Goal: Information Seeking & Learning: Learn about a topic

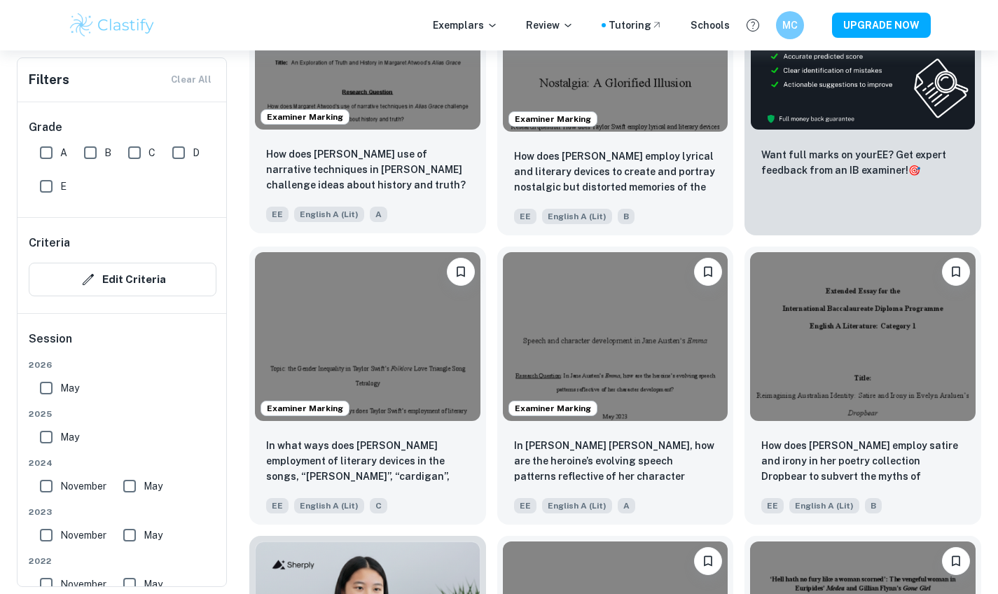
scroll to position [414, 0]
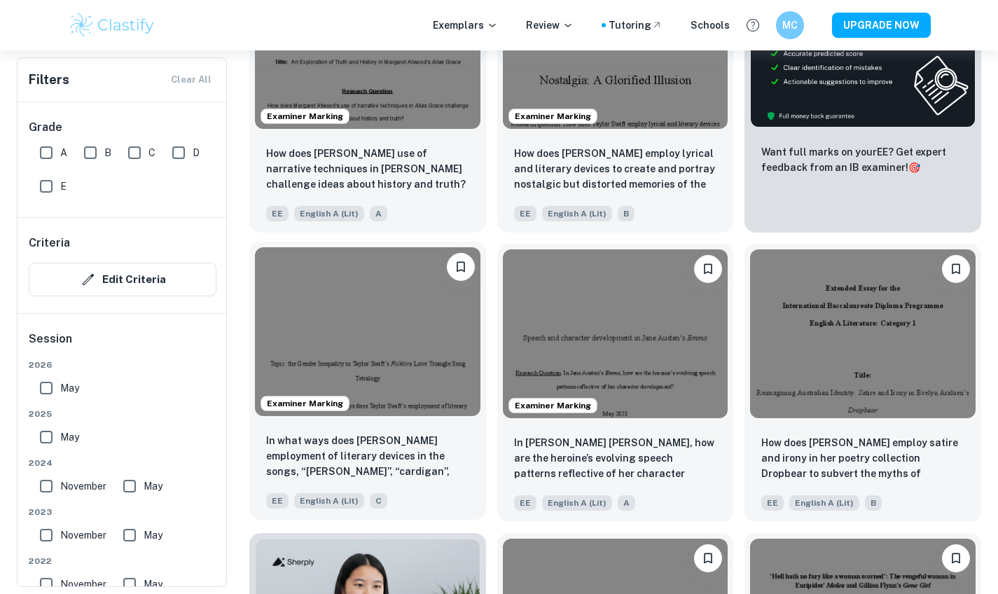
click at [400, 386] on img at bounding box center [368, 331] width 226 height 169
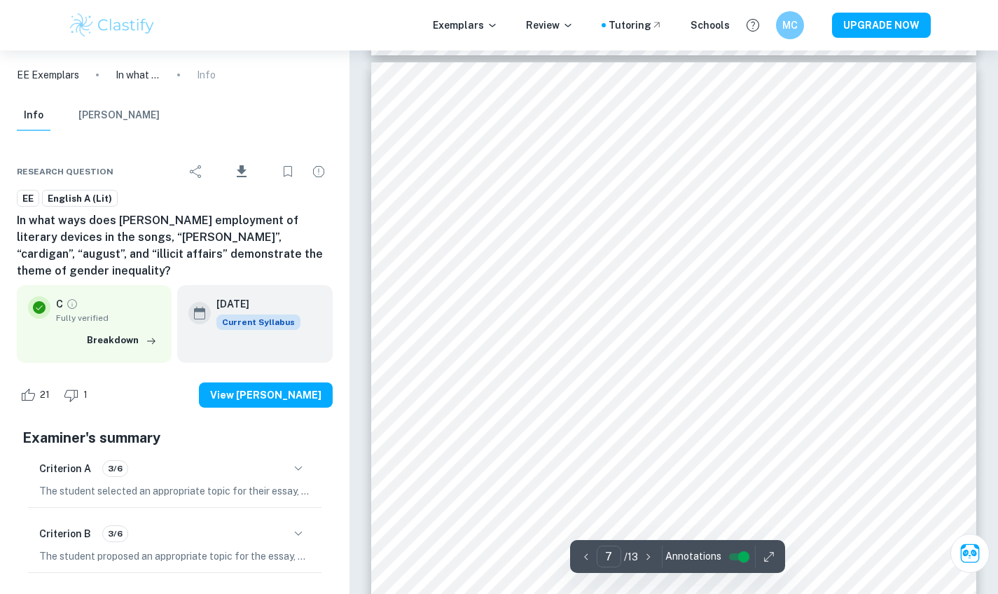
scroll to position [4952, 0]
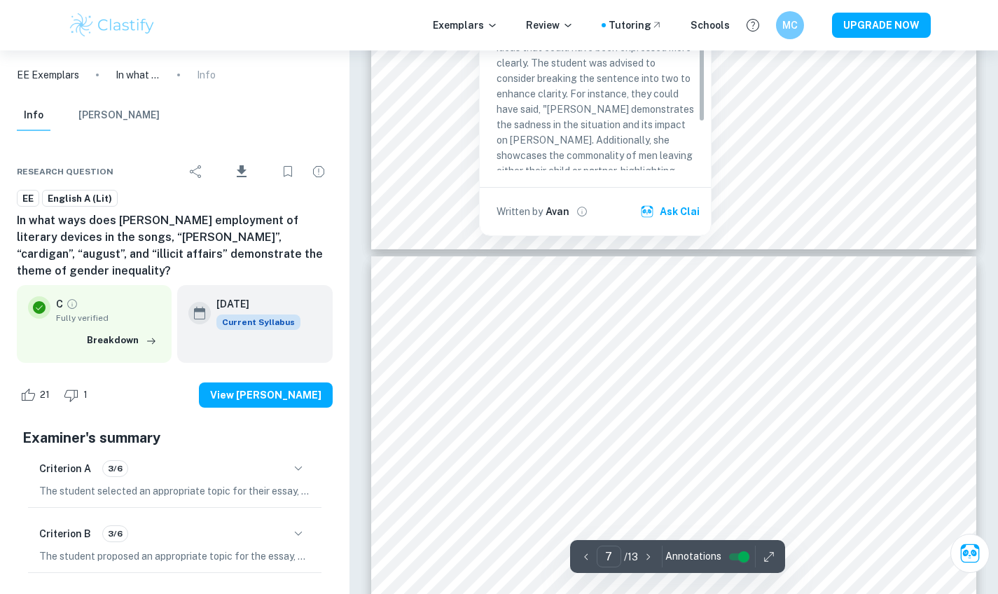
type input "8"
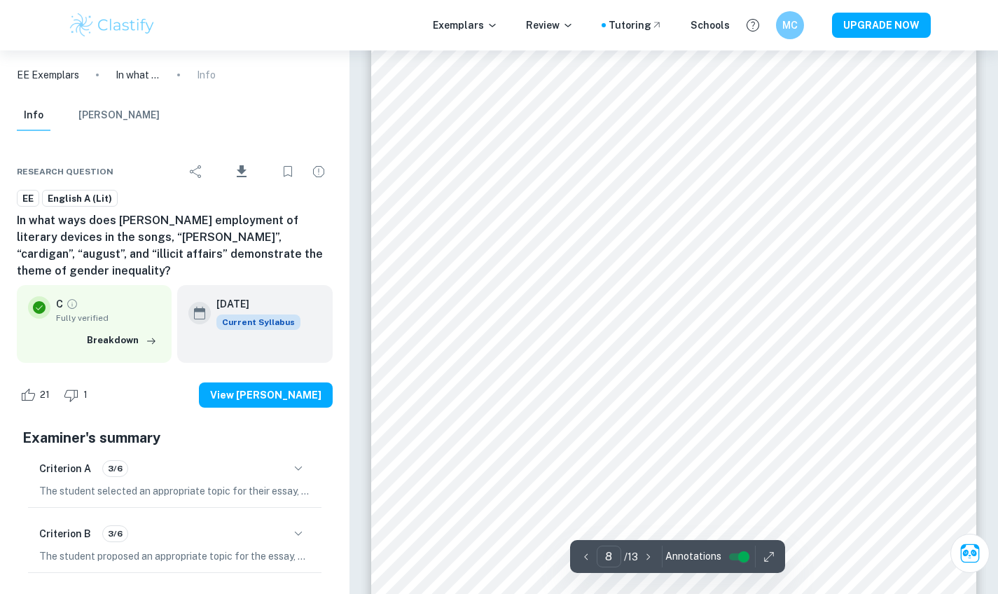
scroll to position [5827, 0]
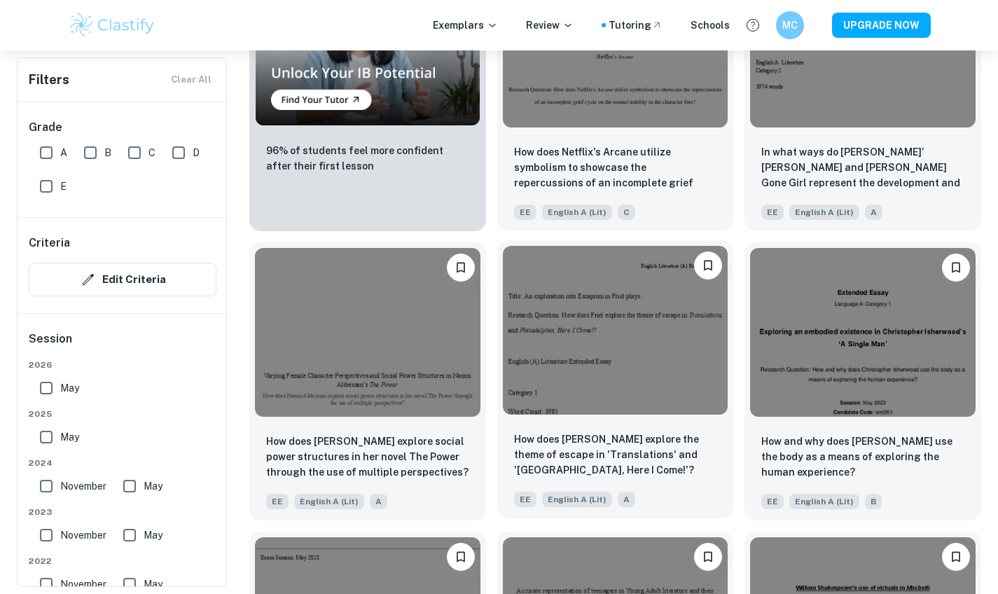
scroll to position [1008, 0]
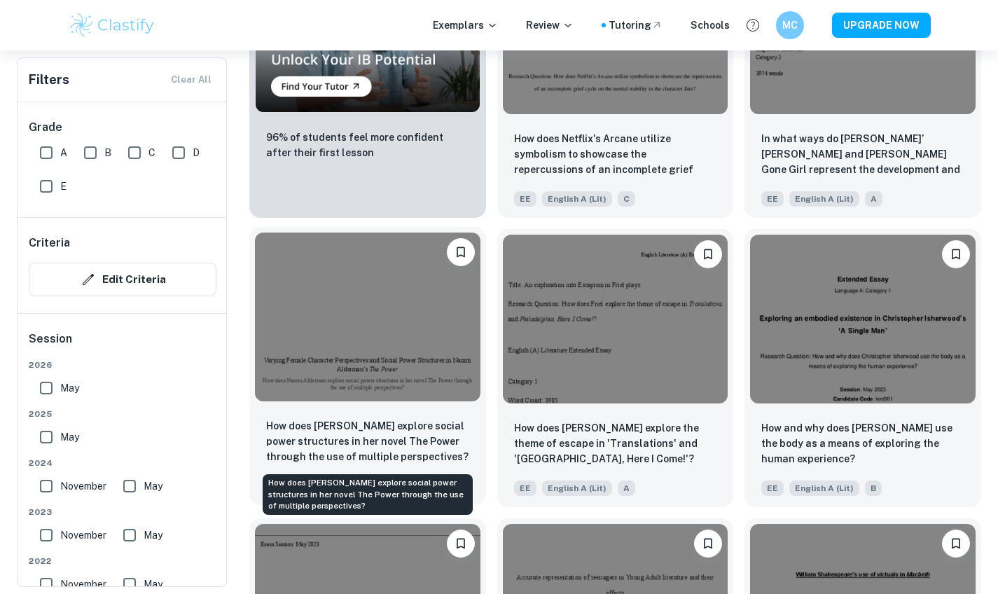
click at [435, 448] on p "How does [PERSON_NAME] explore social power structures in her novel The Power t…" at bounding box center [367, 441] width 203 height 46
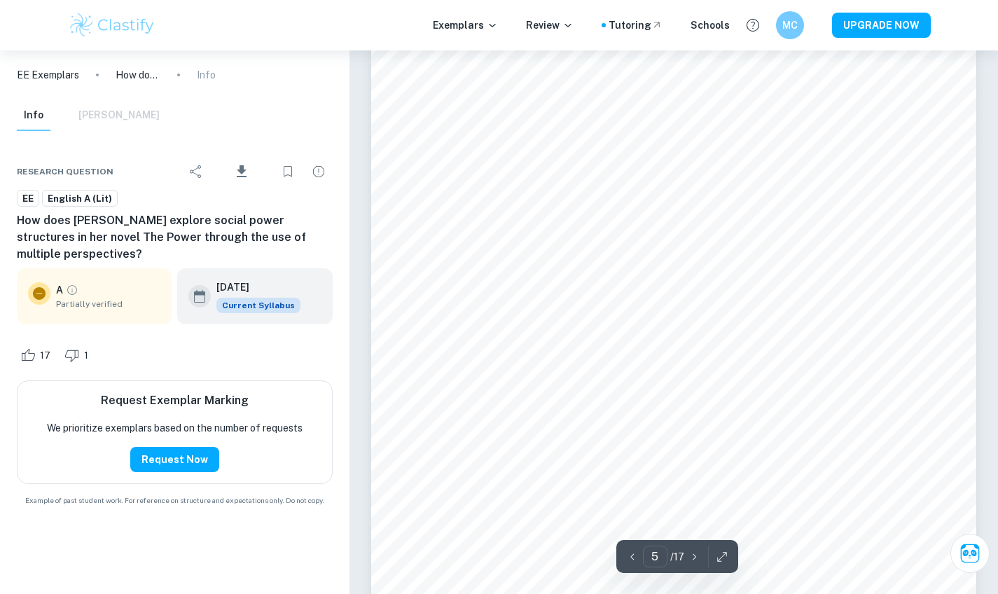
scroll to position [3696, 0]
type input "6"
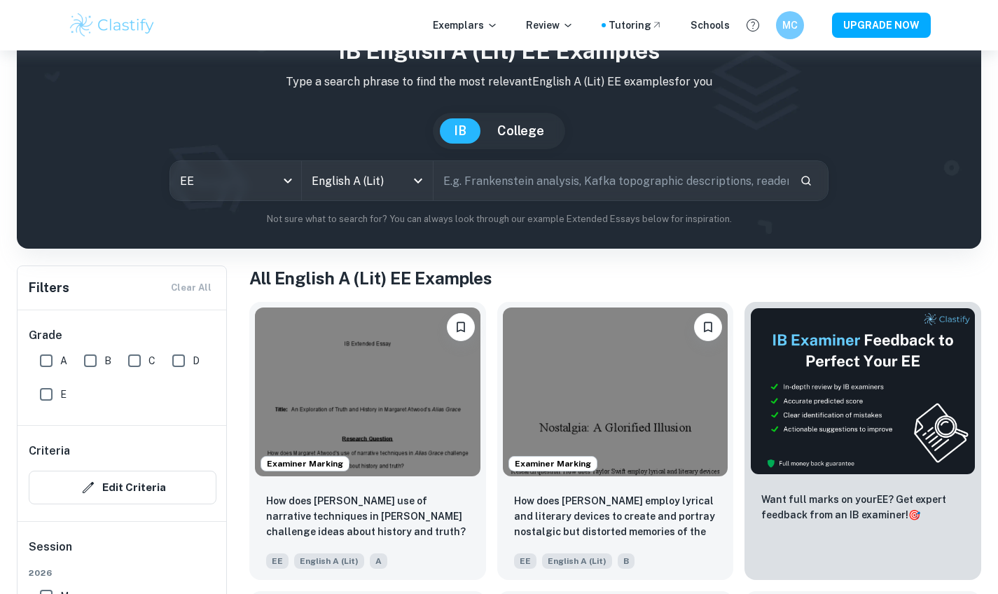
scroll to position [315, 0]
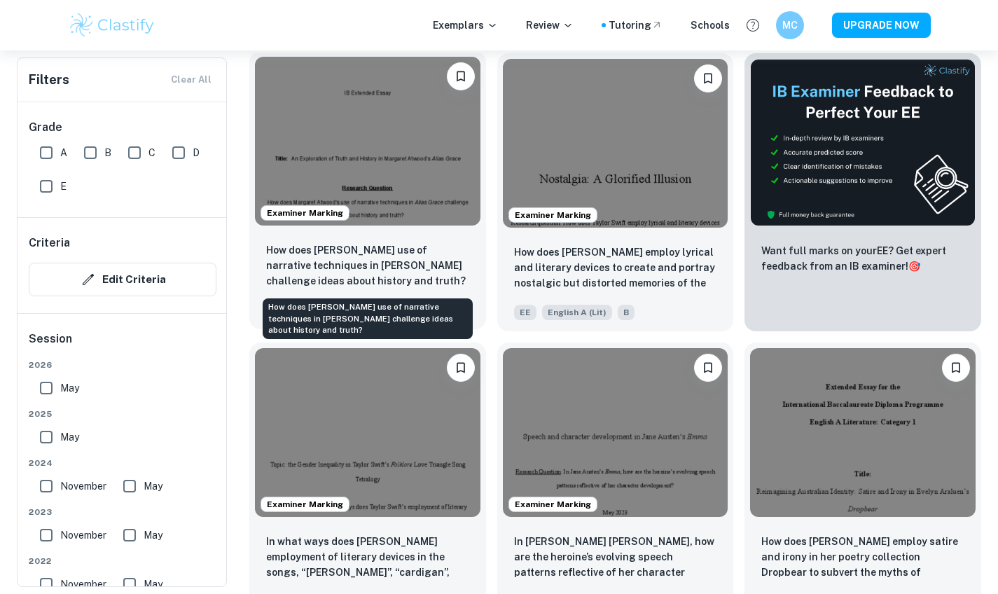
click at [394, 279] on p "How does [PERSON_NAME] use of narrative techniques in [PERSON_NAME] challenge i…" at bounding box center [367, 265] width 203 height 46
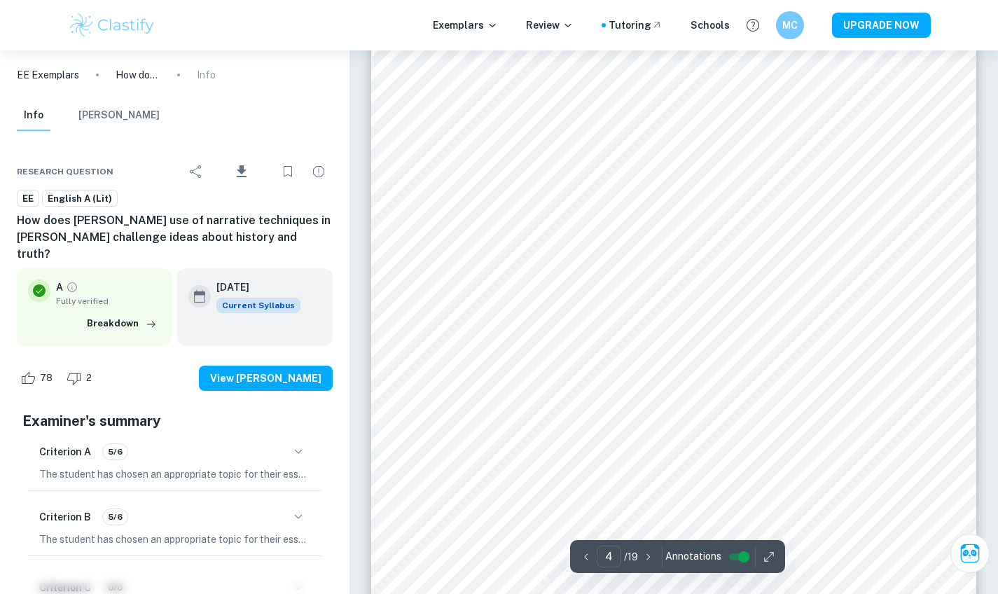
scroll to position [2789, 0]
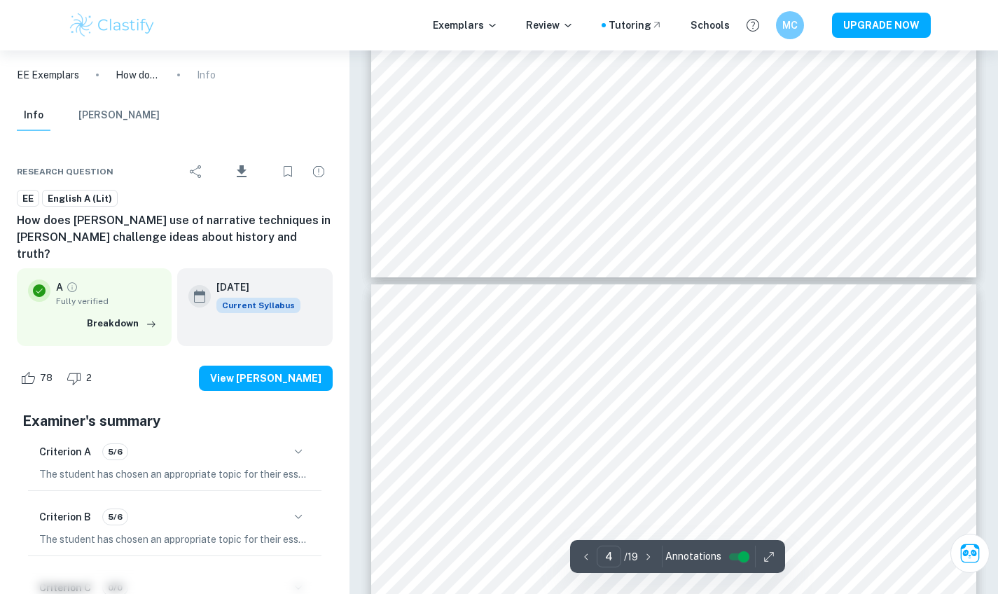
type input "5"
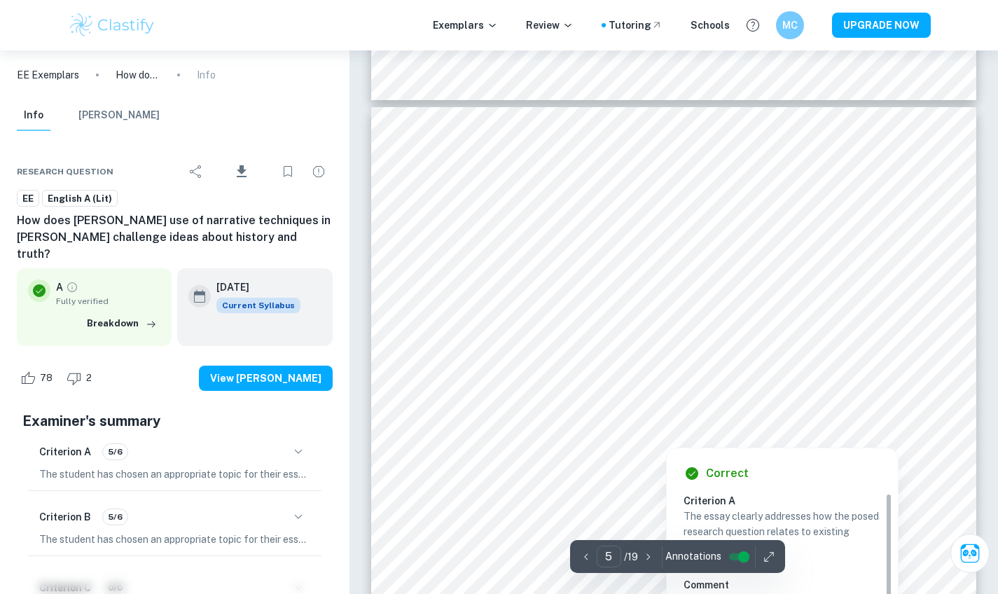
scroll to position [3335, 0]
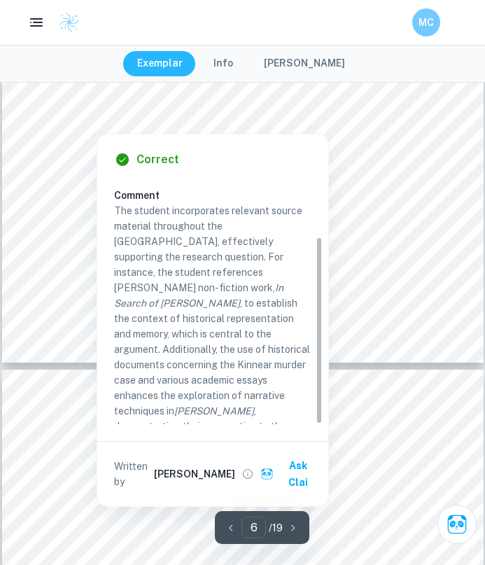
scroll to position [75, 0]
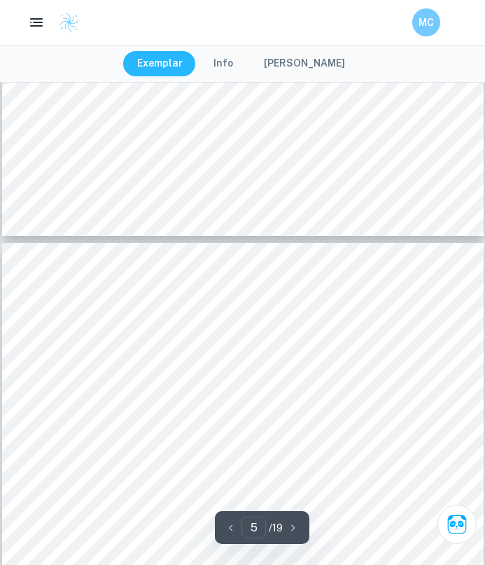
type input "4"
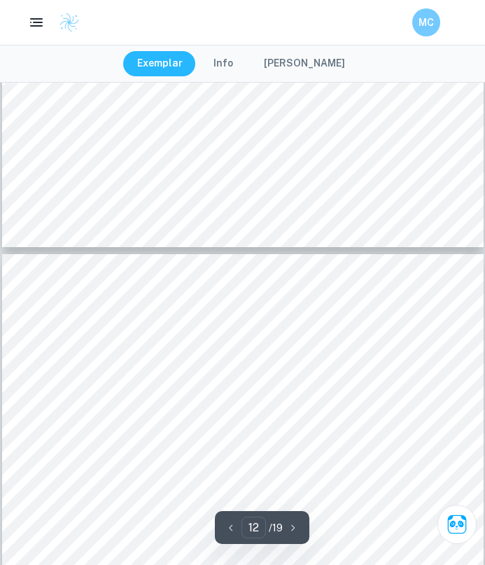
type input "11"
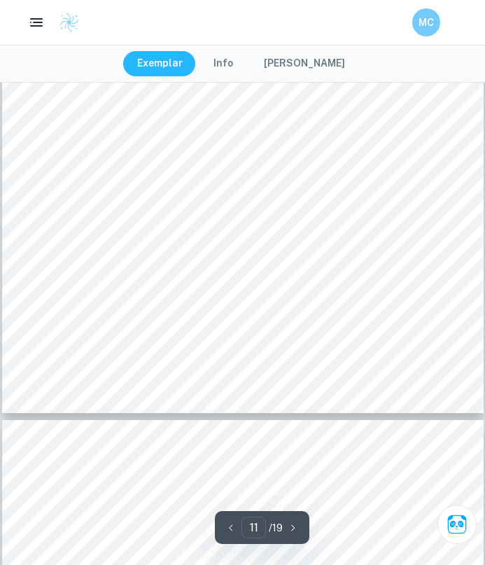
scroll to position [6840, 0]
